Goal: Information Seeking & Learning: Learn about a topic

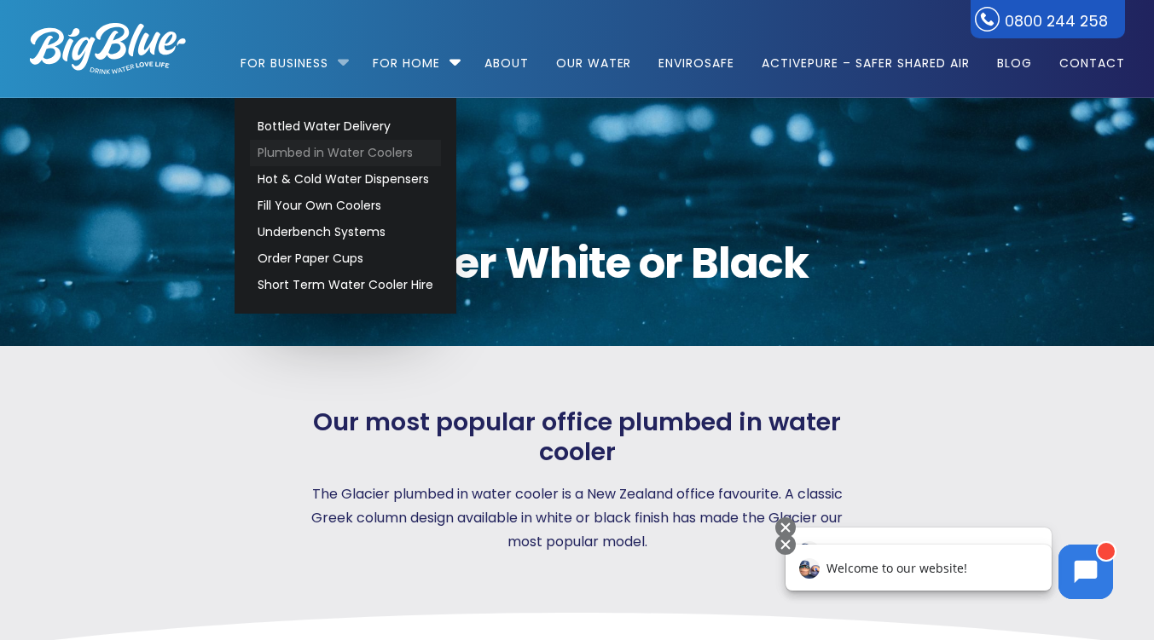
click at [333, 149] on link "Plumbed in Water Coolers" at bounding box center [345, 153] width 191 height 26
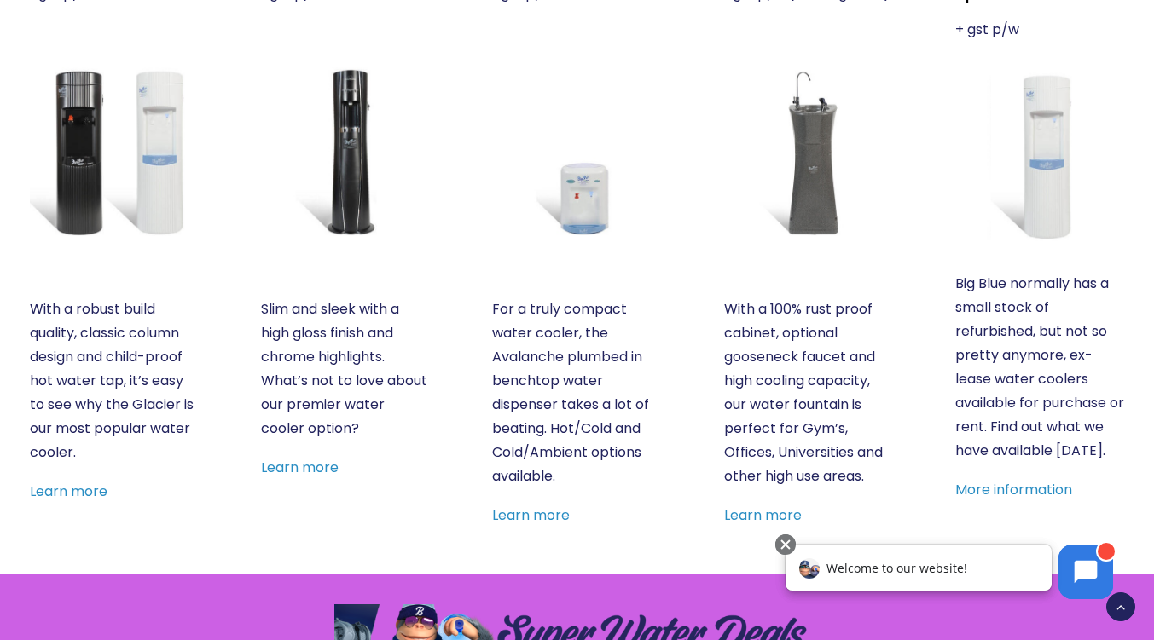
scroll to position [766, 0]
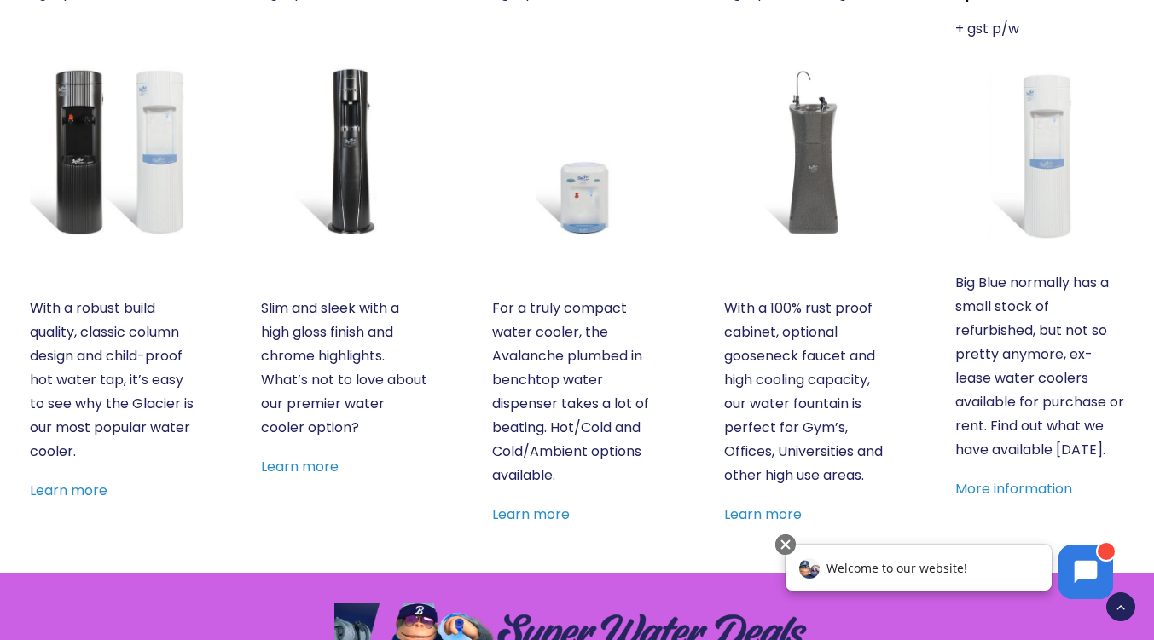
click at [165, 136] on img at bounding box center [114, 151] width 169 height 169
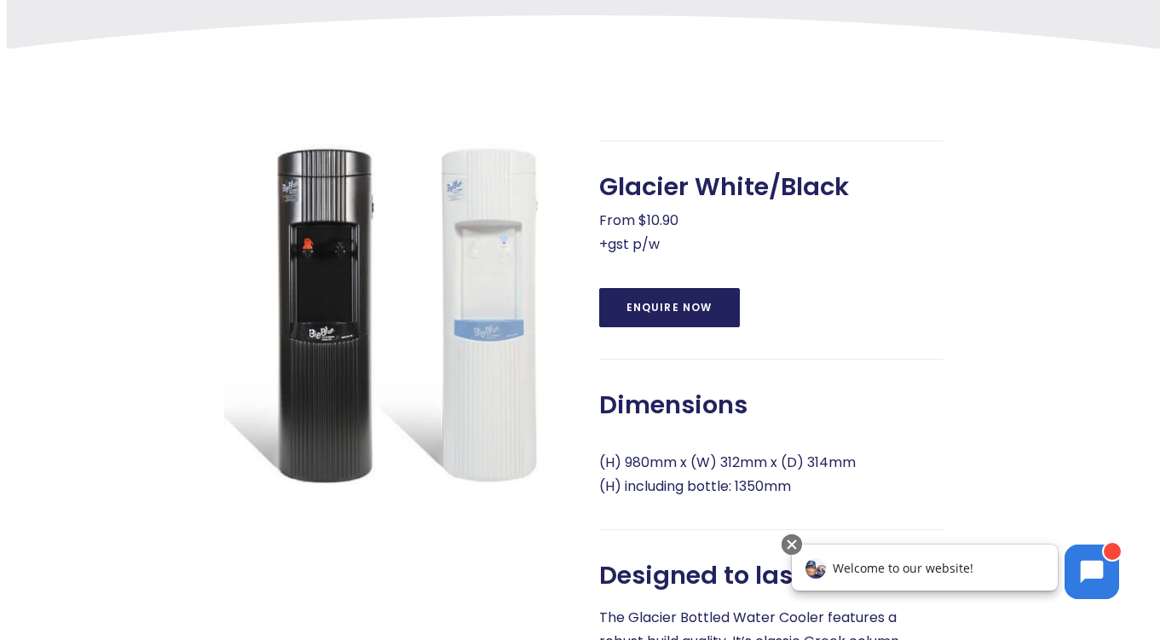
scroll to position [596, 0]
